Goal: Task Accomplishment & Management: Manage account settings

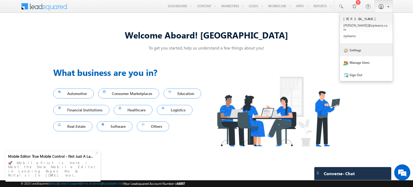
click at [361, 44] on link "Settings" at bounding box center [366, 50] width 53 height 12
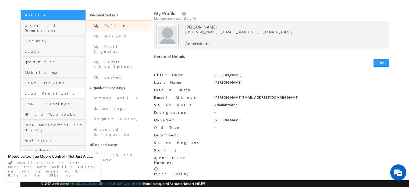
scroll to position [28, 0]
click at [37, 49] on span "Leads" at bounding box center [54, 51] width 59 height 5
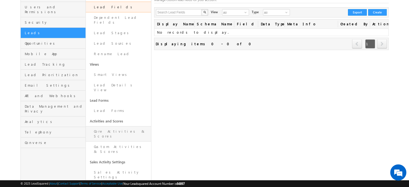
scroll to position [47, 0]
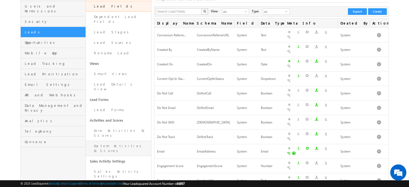
click at [118, 141] on link "Custom Activities & Scores" at bounding box center [118, 148] width 65 height 15
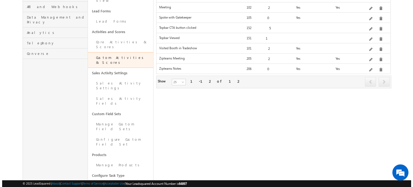
scroll to position [133, 0]
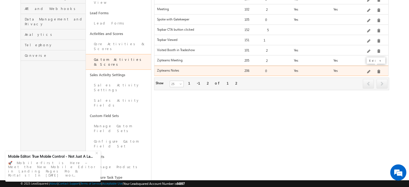
click at [371, 70] on span at bounding box center [369, 72] width 4 height 4
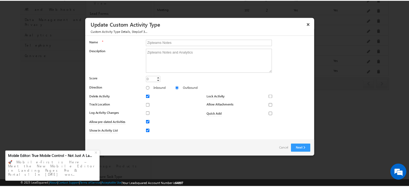
scroll to position [0, 0]
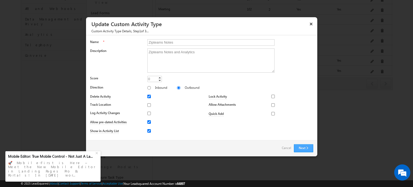
click at [303, 147] on button "Next" at bounding box center [303, 148] width 19 height 8
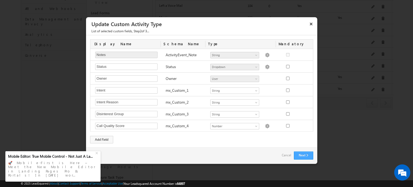
click at [307, 156] on button "Next" at bounding box center [303, 156] width 19 height 8
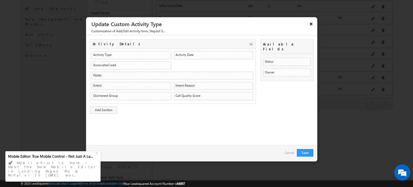
click at [311, 23] on button "×" at bounding box center [311, 23] width 9 height 9
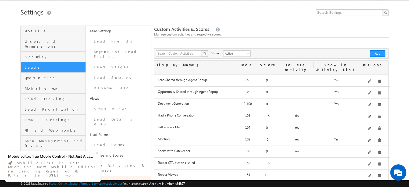
scroll to position [12, 0]
click at [233, 51] on span "Active" at bounding box center [237, 53] width 26 height 5
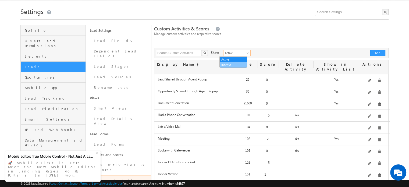
click at [234, 64] on link "Inactive" at bounding box center [233, 64] width 27 height 5
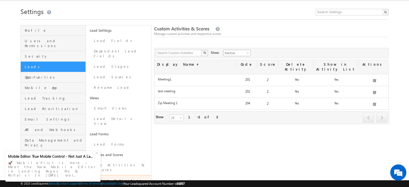
click at [224, 52] on span "Inactive" at bounding box center [237, 53] width 26 height 5
click at [228, 59] on link "Active" at bounding box center [233, 59] width 27 height 5
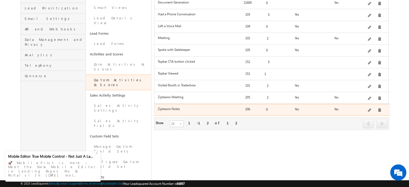
scroll to position [114, 0]
click at [370, 107] on span at bounding box center [370, 109] width 4 height 4
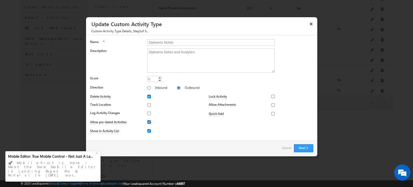
click at [149, 130] on input "Show in Activity List" at bounding box center [148, 130] width 3 height 3
checkbox input "true"
click at [309, 148] on button "Next" at bounding box center [303, 148] width 19 height 8
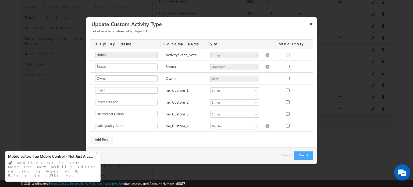
click at [309, 148] on div "Next Back Cancel" at bounding box center [201, 155] width 231 height 16
click at [308, 152] on button "Next" at bounding box center [303, 156] width 19 height 8
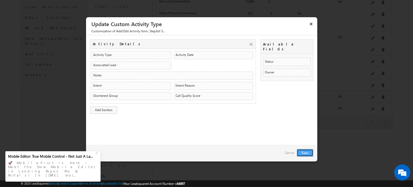
click at [308, 152] on button "Save" at bounding box center [305, 153] width 16 height 8
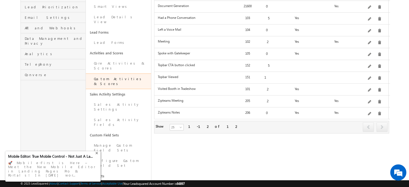
click at [97, 156] on div "+" at bounding box center [97, 152] width 6 height 6
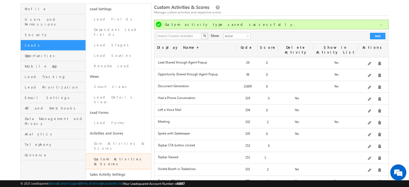
scroll to position [33, 0]
